Goal: Task Accomplishment & Management: Manage account settings

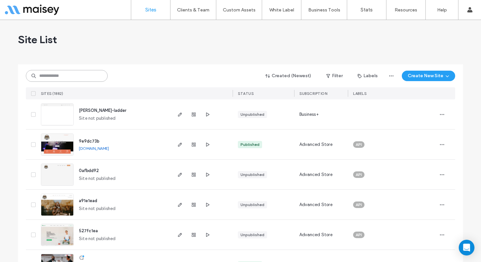
click at [69, 79] on input at bounding box center [67, 76] width 82 height 12
type input "****"
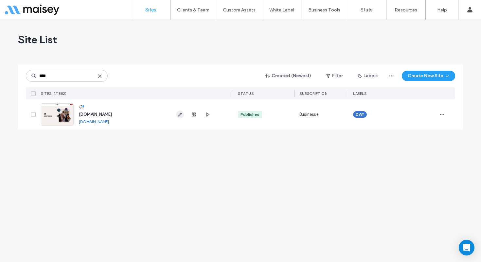
click at [178, 116] on use "button" at bounding box center [180, 115] width 4 height 4
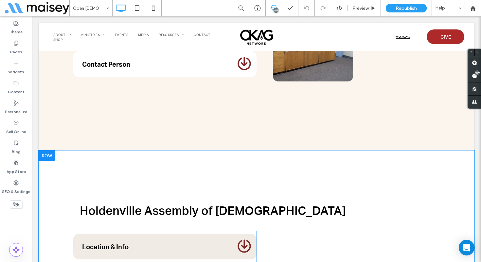
scroll to position [3882, 0]
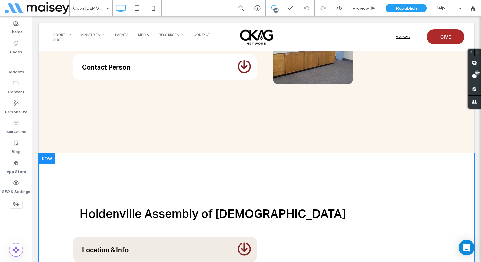
click at [51, 154] on div at bounding box center [47, 159] width 16 height 10
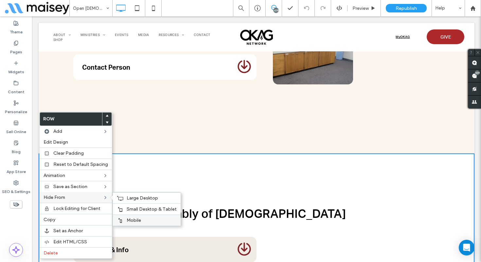
drag, startPoint x: 148, startPoint y: 215, endPoint x: 144, endPoint y: 215, distance: 3.3
click at [148, 215] on div "Mobile" at bounding box center [147, 220] width 68 height 11
click at [136, 207] on span "Small Desktop & Tablet" at bounding box center [152, 210] width 50 height 6
click at [130, 197] on span "Large Desktop" at bounding box center [142, 198] width 31 height 6
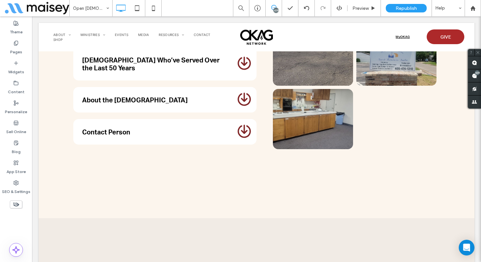
scroll to position [3830, 0]
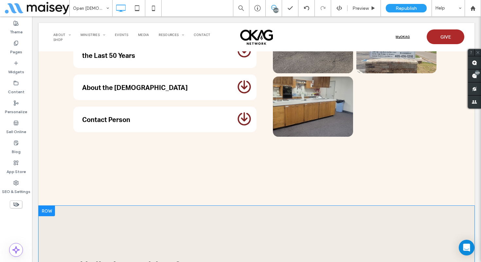
click at [51, 206] on div at bounding box center [47, 211] width 16 height 10
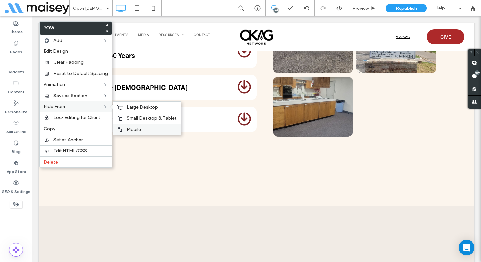
click at [128, 127] on span "Mobile" at bounding box center [134, 130] width 14 height 6
click at [127, 120] on span "Small Desktop & Tablet" at bounding box center [152, 119] width 50 height 6
click at [118, 107] on icon at bounding box center [120, 107] width 7 height 5
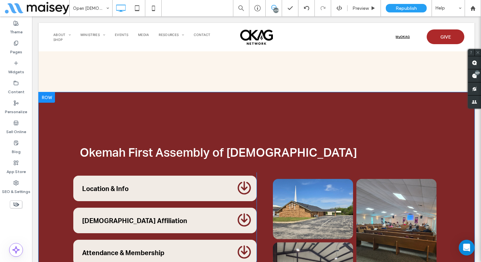
scroll to position [3947, 0]
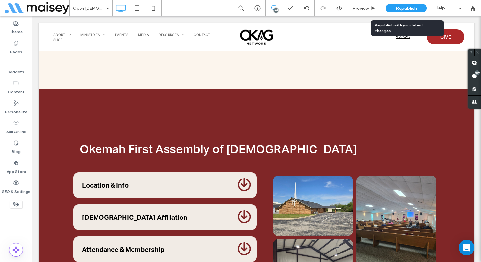
click at [399, 12] on div "Republish" at bounding box center [406, 8] width 41 height 9
